Goal: Find specific page/section: Find specific page/section

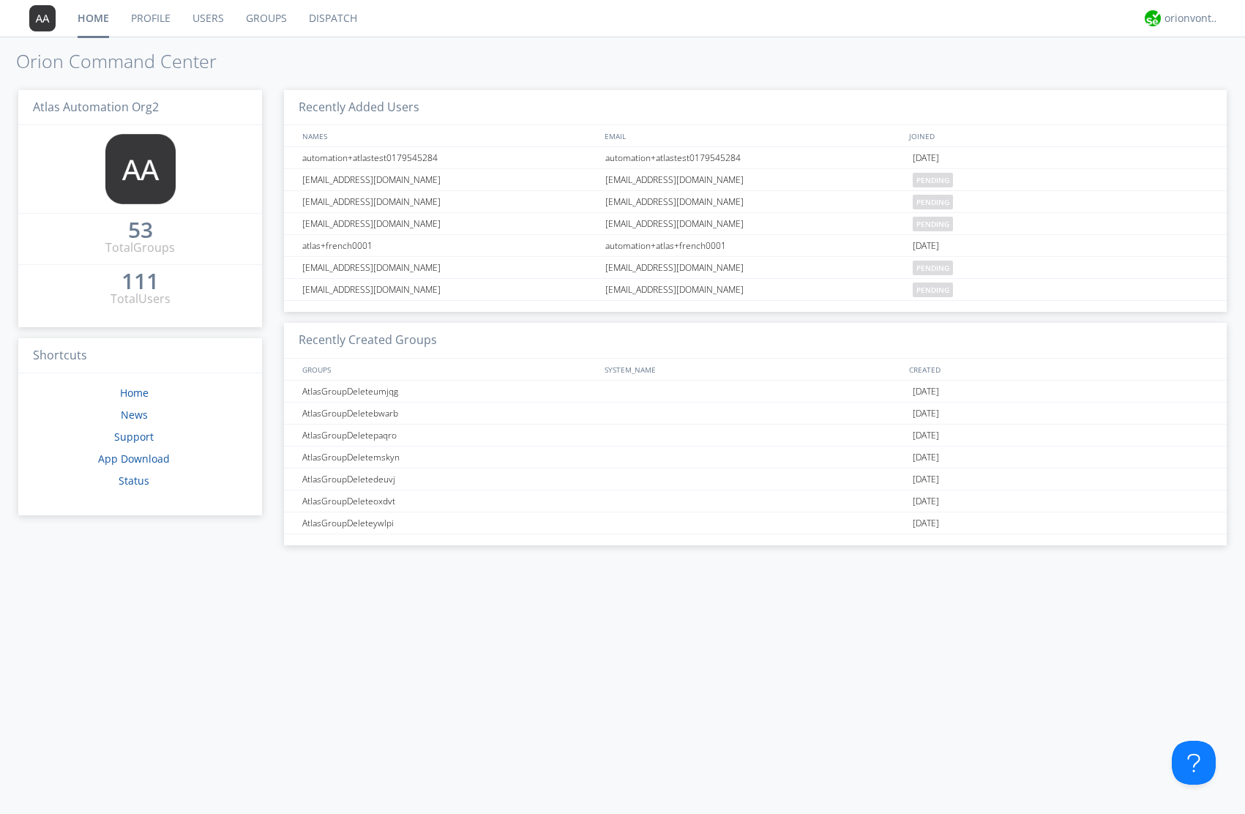
click at [322, 16] on link "Dispatch" at bounding box center [333, 18] width 70 height 37
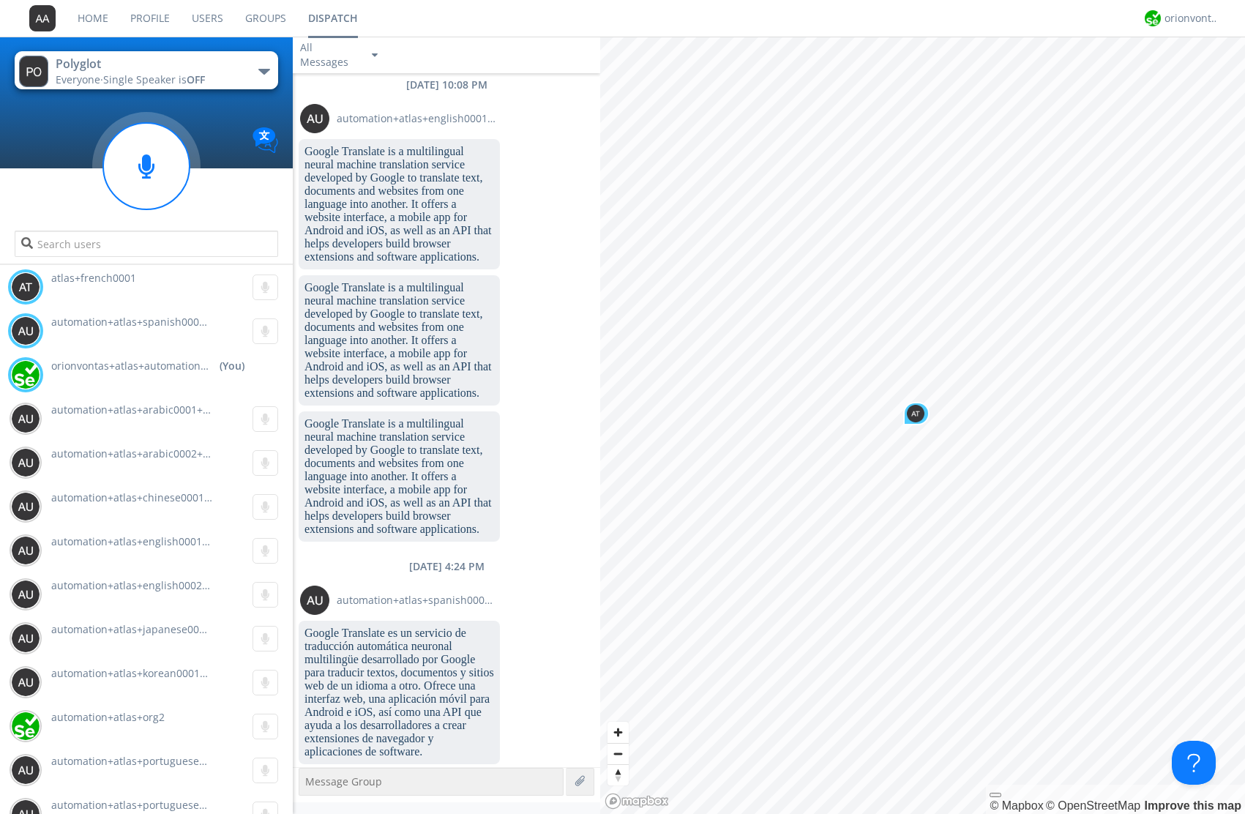
scroll to position [432, 0]
click at [207, 20] on link "Users" at bounding box center [207, 18] width 53 height 37
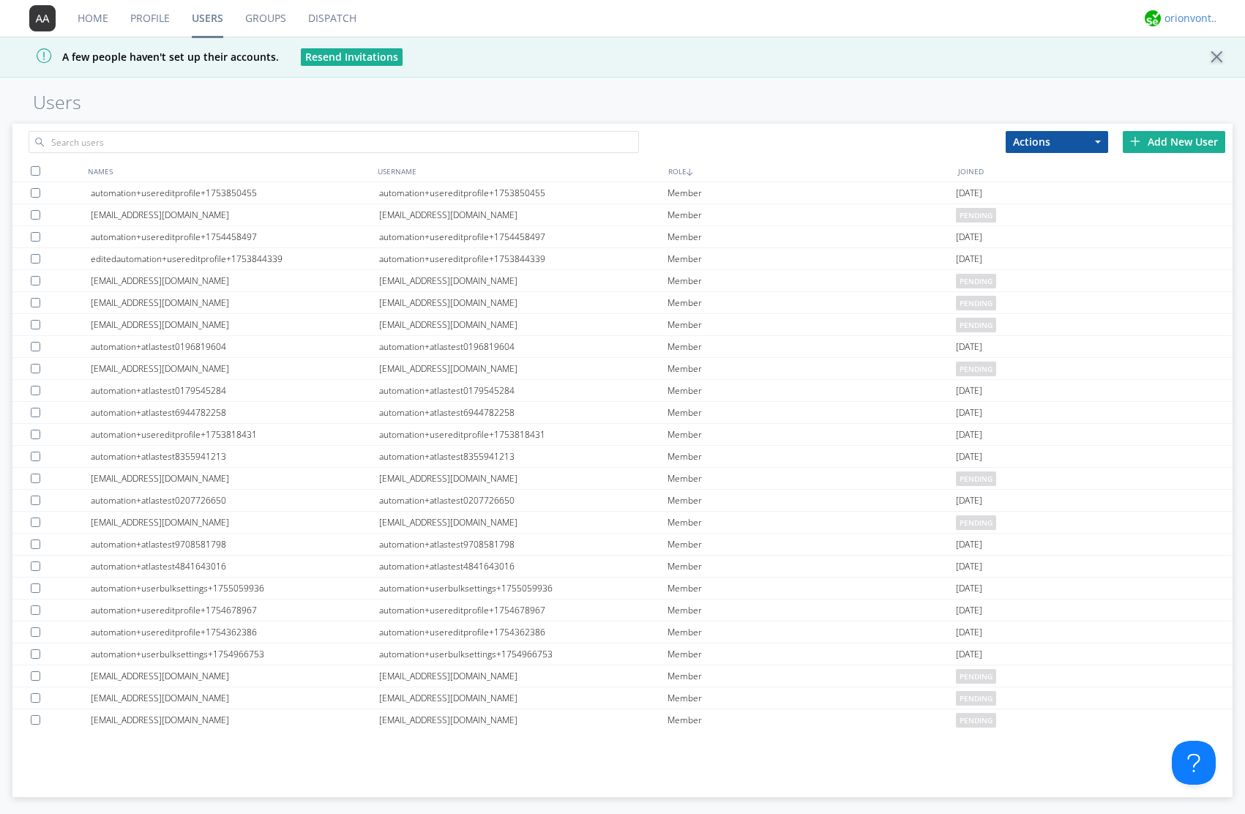
click at [1192, 20] on div "orionvontas+atlas+automation+org2" at bounding box center [1192, 18] width 55 height 15
click at [1177, 42] on div "Settings" at bounding box center [1199, 51] width 75 height 26
